Goal: Task Accomplishment & Management: Manage account settings

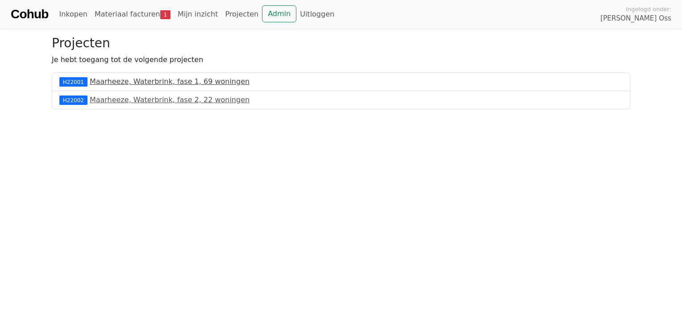
click at [112, 83] on link "Maarheeze, Waterbrink, fase 1, 69 woningen" at bounding box center [170, 81] width 160 height 8
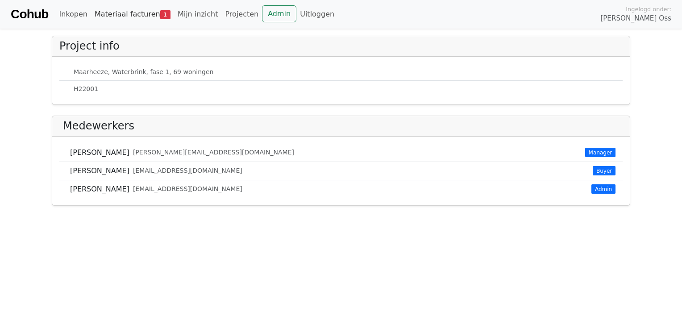
click at [118, 14] on link "Materiaal facturen 1" at bounding box center [132, 14] width 83 height 18
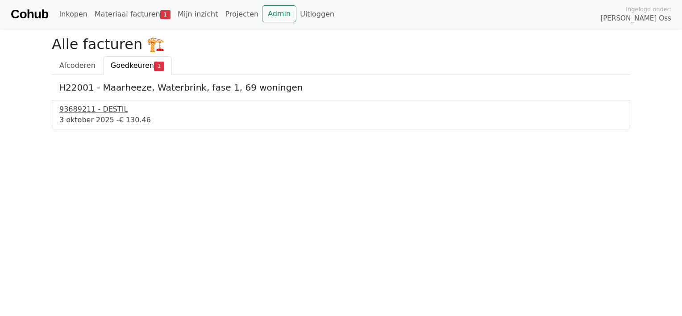
click at [104, 120] on div "3 oktober 2025 - € 130.46" at bounding box center [340, 120] width 563 height 11
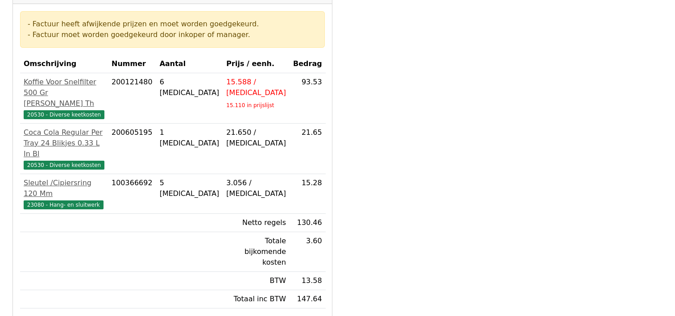
scroll to position [179, 0]
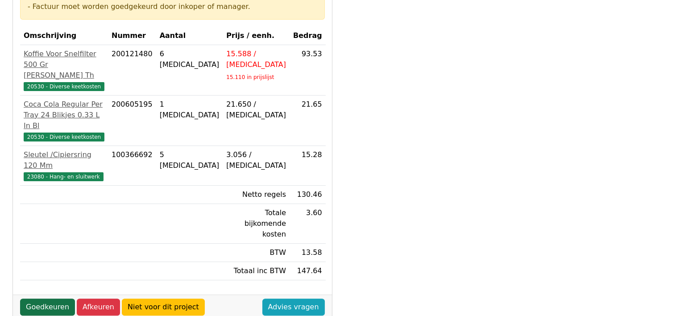
click at [51, 299] on link "Goedkeuren" at bounding box center [47, 307] width 55 height 17
